Goal: Transaction & Acquisition: Subscribe to service/newsletter

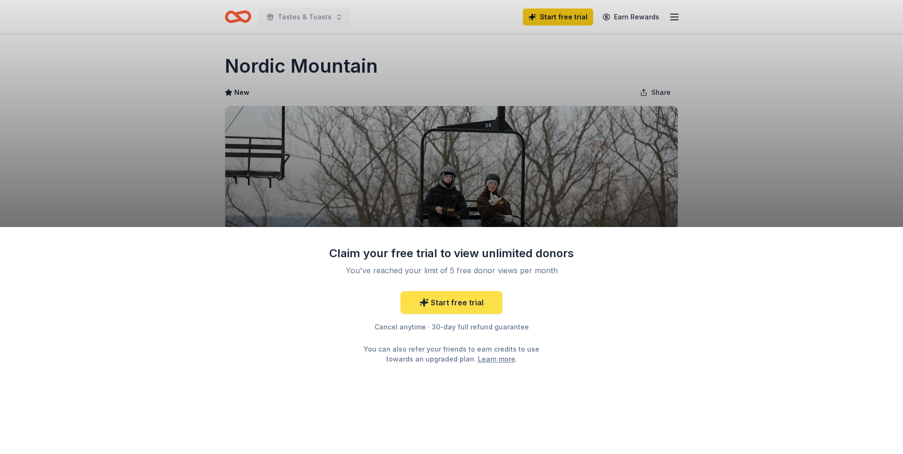
click at [470, 307] on link "Start free trial" at bounding box center [451, 302] width 102 height 23
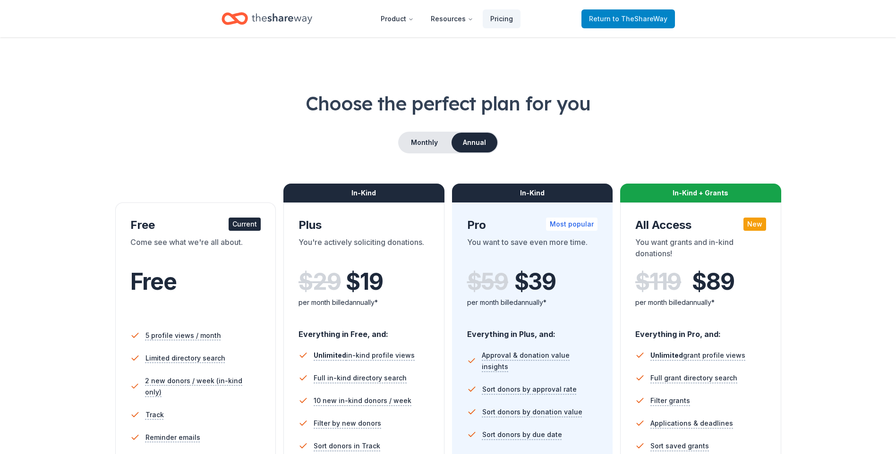
click at [620, 20] on span "to TheShareWay" at bounding box center [640, 19] width 55 height 8
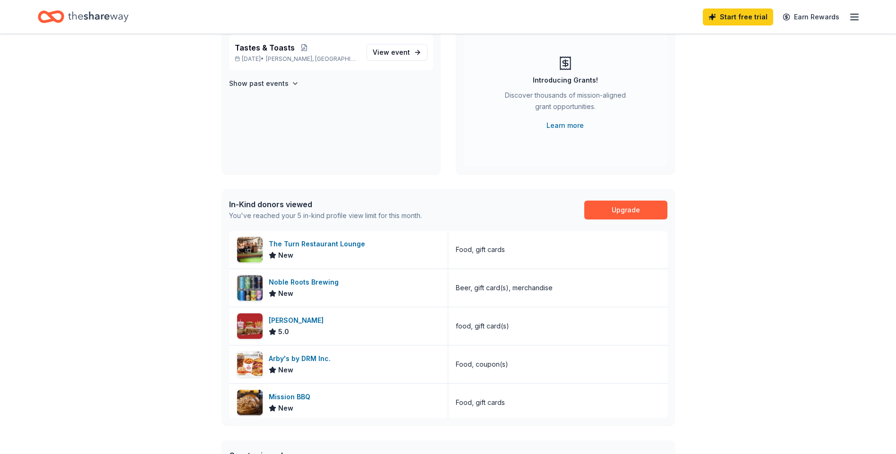
scroll to position [94, 0]
click at [339, 330] on div "[PERSON_NAME] 5.0" at bounding box center [338, 326] width 219 height 38
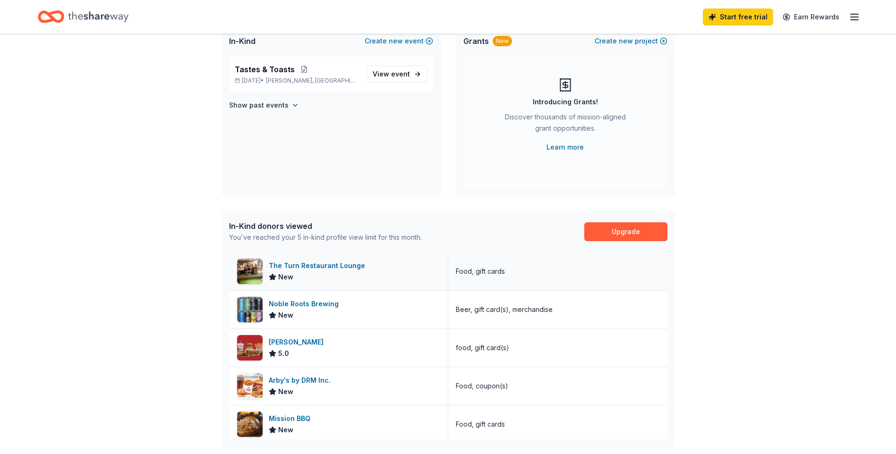
scroll to position [0, 0]
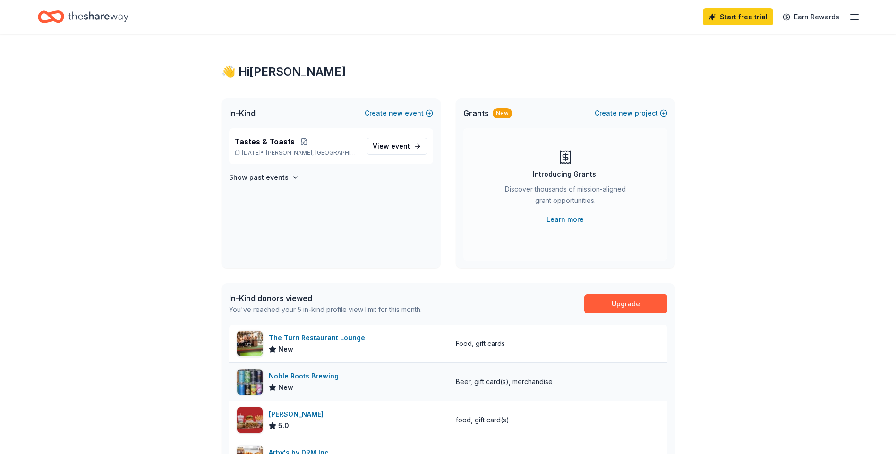
click at [322, 377] on div "Noble Roots Brewing" at bounding box center [306, 376] width 74 height 11
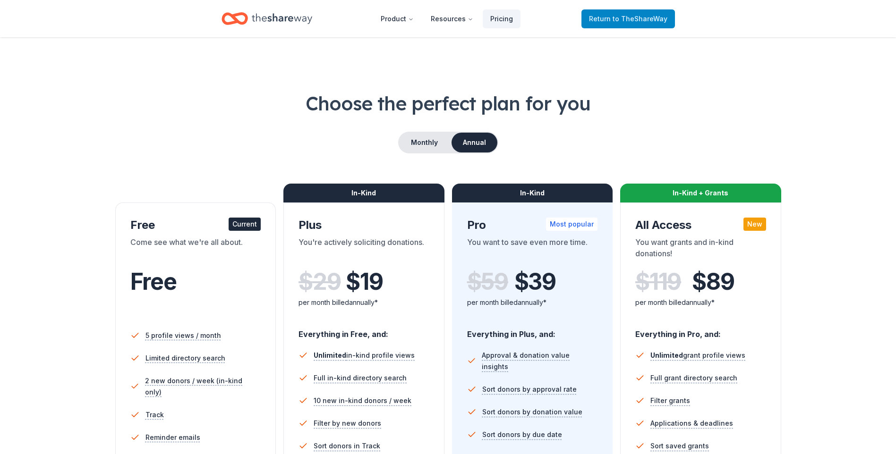
click at [629, 16] on span "to TheShareWay" at bounding box center [640, 19] width 55 height 8
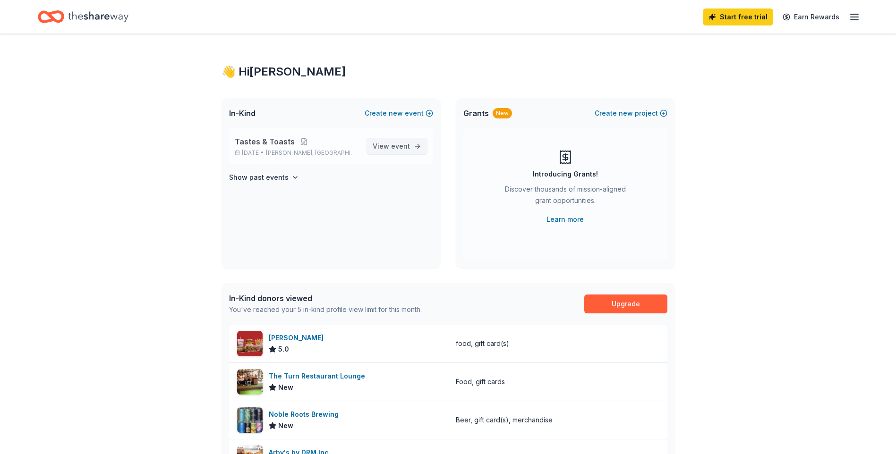
click at [406, 143] on span "event" at bounding box center [400, 146] width 19 height 8
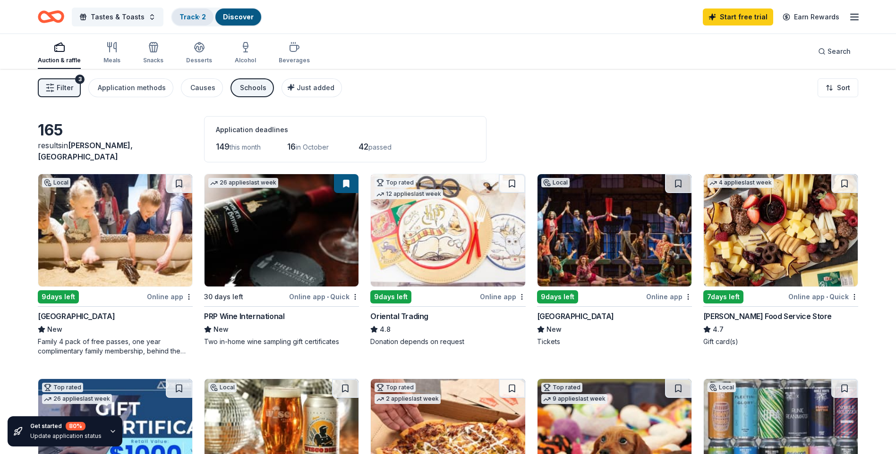
click at [191, 17] on link "Track · 2" at bounding box center [192, 17] width 26 height 8
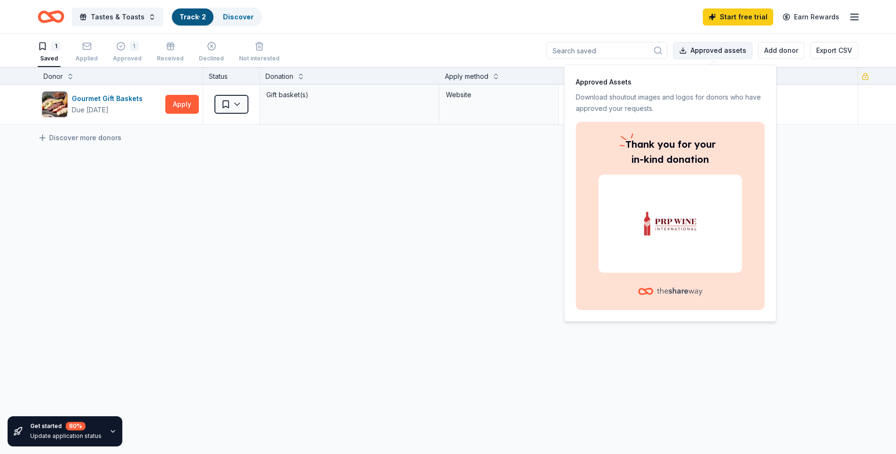
click at [707, 49] on button "Approved assets" at bounding box center [712, 50] width 79 height 17
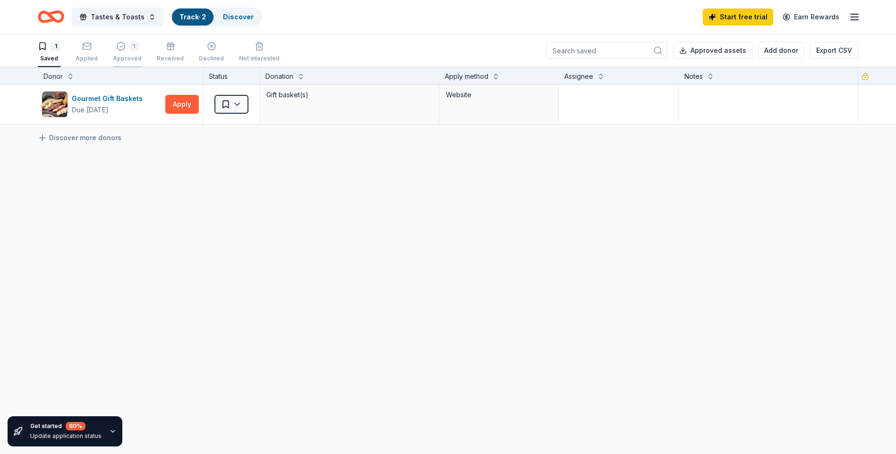
click at [129, 49] on div "1" at bounding box center [133, 46] width 9 height 9
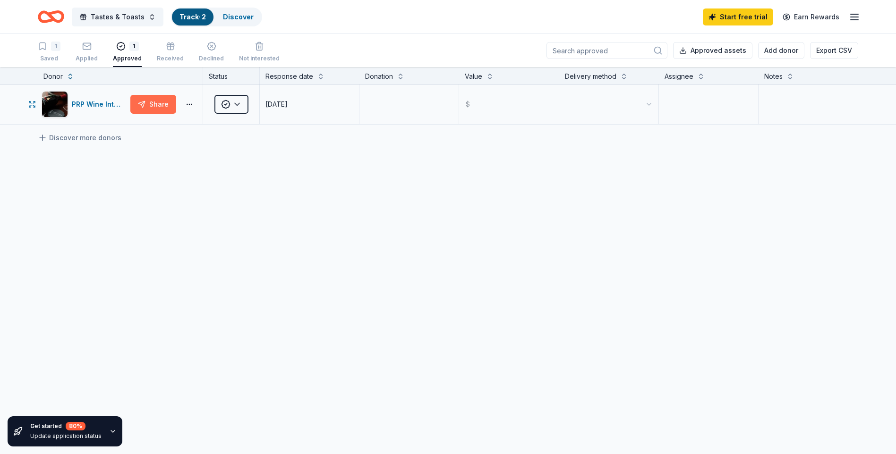
click at [162, 109] on button "Share" at bounding box center [153, 104] width 46 height 19
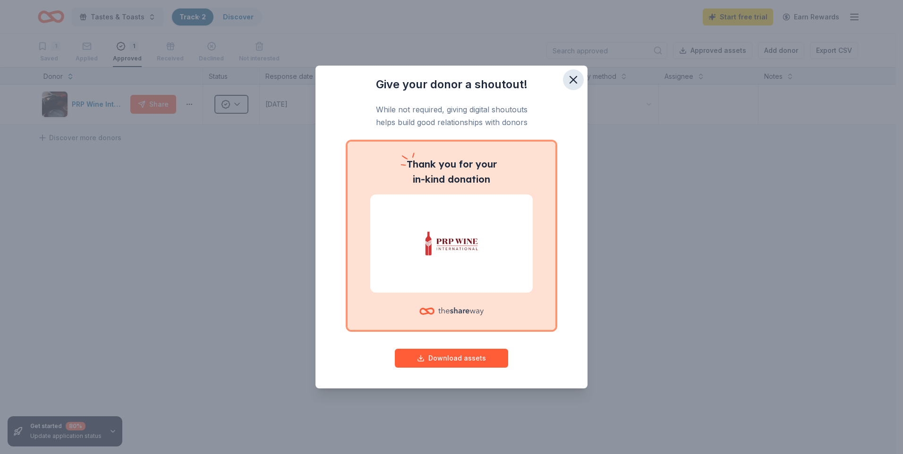
click at [573, 78] on icon "button" at bounding box center [573, 79] width 13 height 13
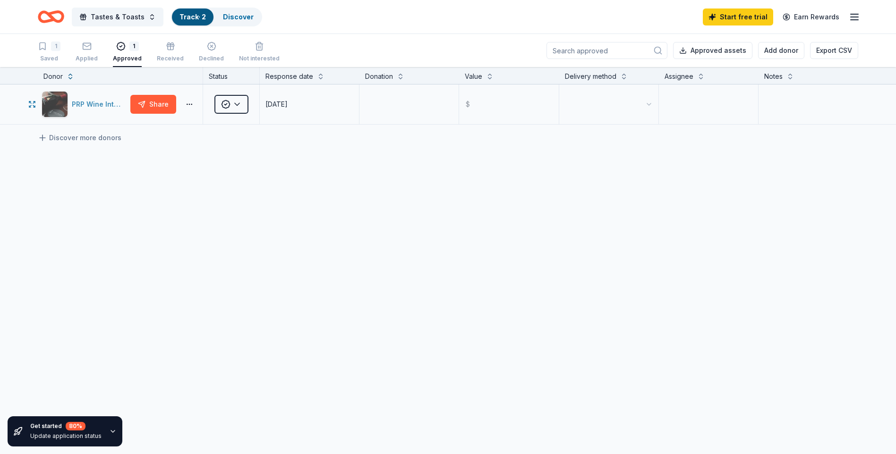
click at [111, 104] on div "PRP Wine International" at bounding box center [99, 104] width 55 height 11
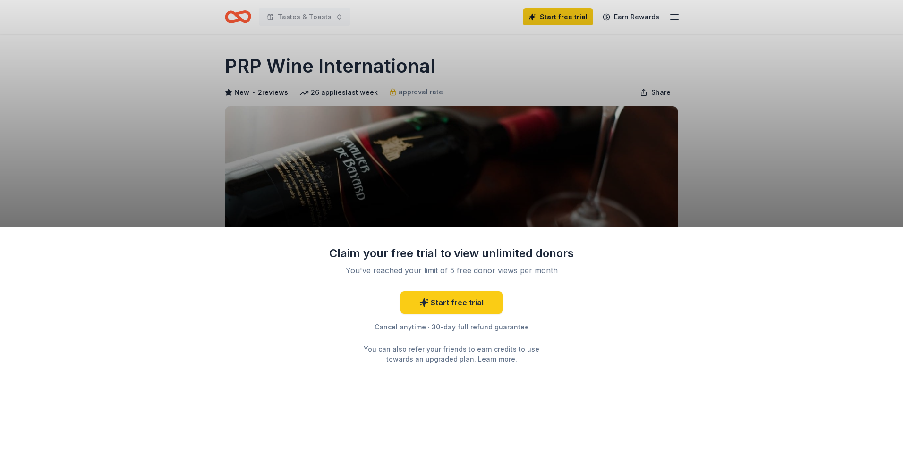
click at [741, 166] on div "Claim your free trial to view unlimited donors You've reached your limit of 5 f…" at bounding box center [451, 227] width 903 height 454
